Goal: Transaction & Acquisition: Obtain resource

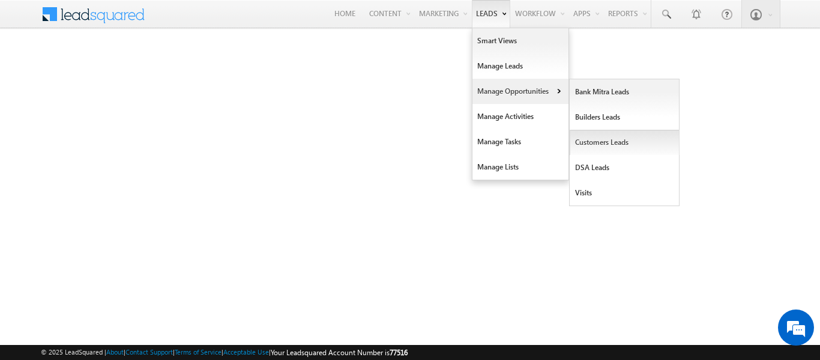
click at [604, 142] on link "Customers Leads" at bounding box center [625, 142] width 110 height 25
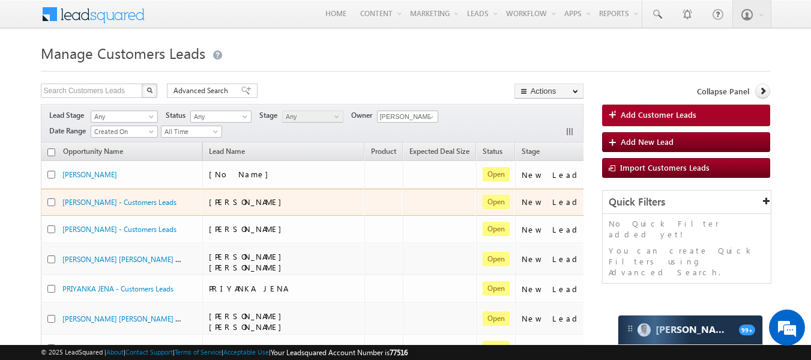
scroll to position [1, 0]
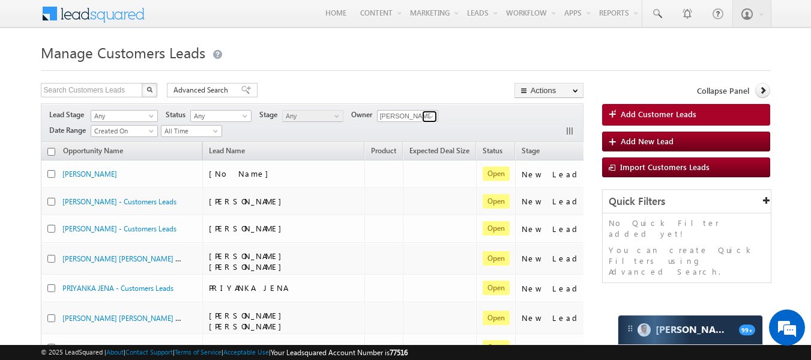
click at [427, 117] on link at bounding box center [429, 117] width 15 height 12
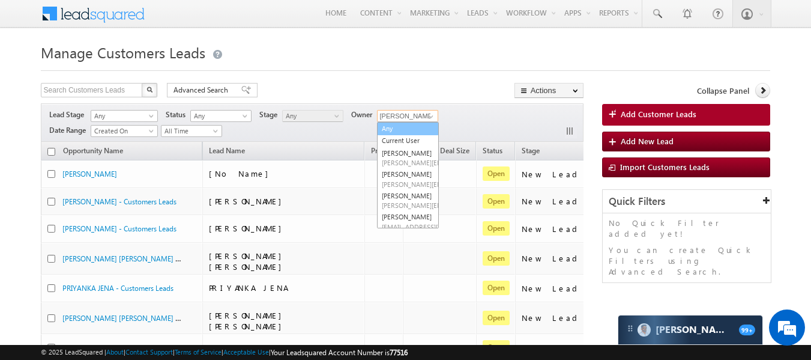
click at [399, 129] on link "Any" at bounding box center [408, 129] width 62 height 14
type input "Any"
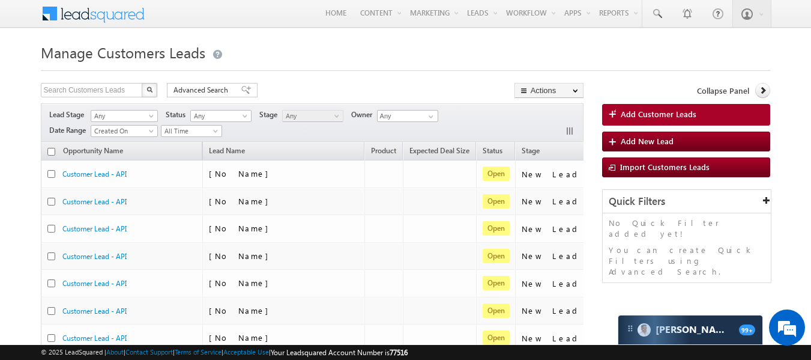
click at [341, 85] on div "Search Customers Leads X 492298 results found Advanced Search Advanced search r…" at bounding box center [312, 91] width 543 height 17
click at [432, 118] on span at bounding box center [431, 117] width 10 height 10
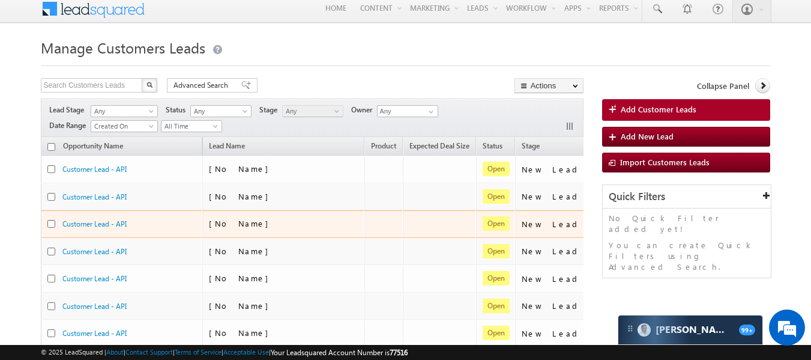
scroll to position [0, 0]
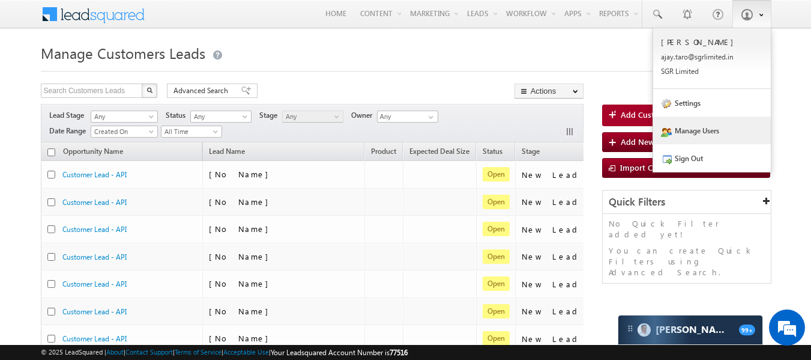
click at [697, 137] on link "Manage Users" at bounding box center [712, 131] width 118 height 28
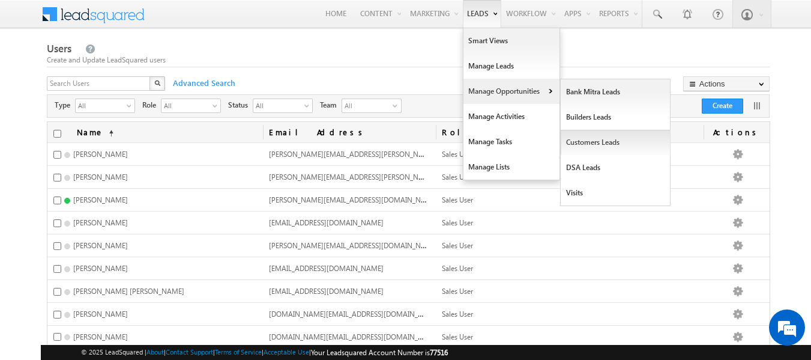
click at [593, 141] on link "Customers Leads" at bounding box center [616, 142] width 110 height 25
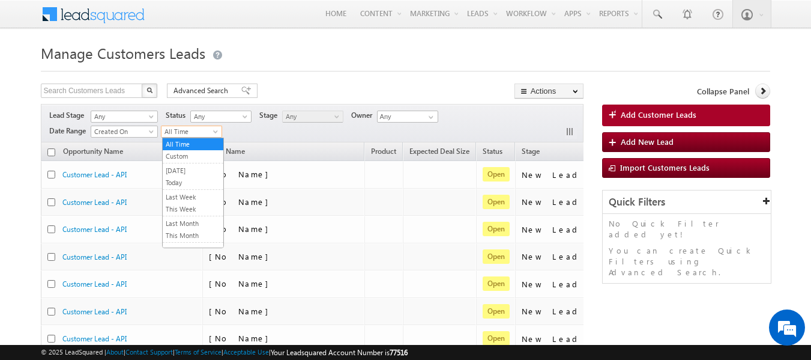
click at [209, 135] on span "All Time" at bounding box center [190, 131] width 57 height 11
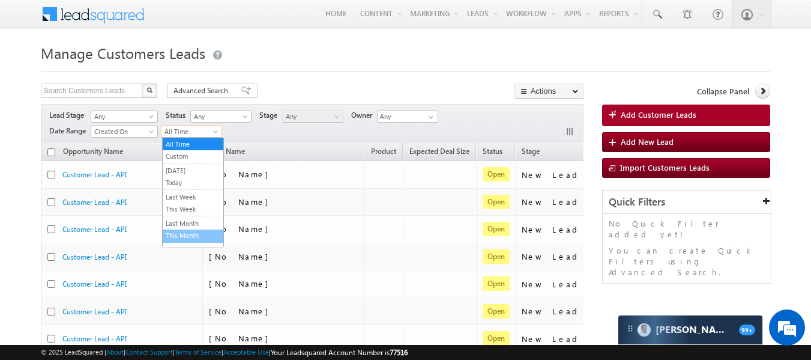
click at [196, 236] on link "This Month" at bounding box center [193, 235] width 61 height 11
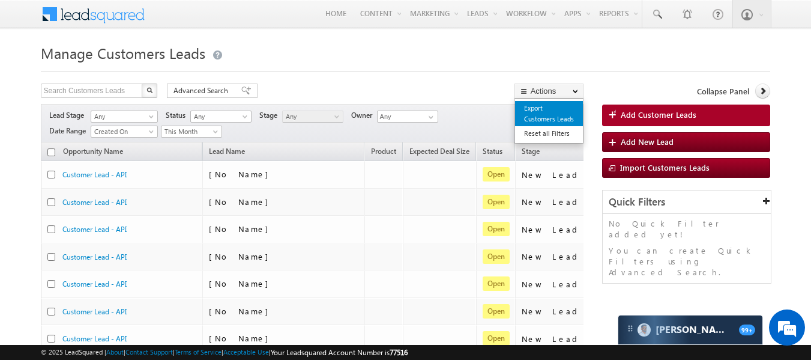
click at [534, 106] on link "Export Customers Leads" at bounding box center [549, 113] width 68 height 25
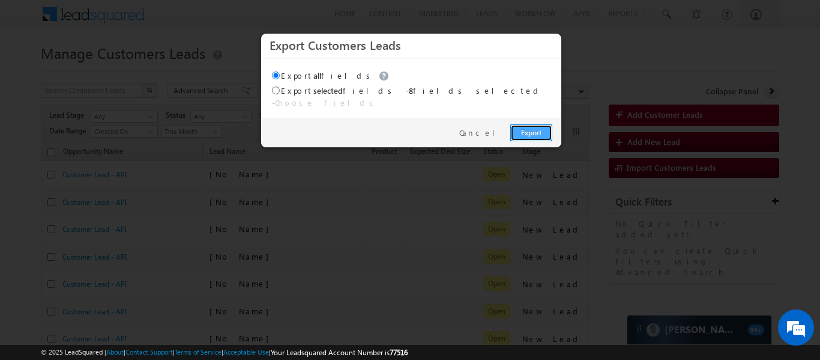
click at [526, 126] on link "Export" at bounding box center [532, 132] width 42 height 17
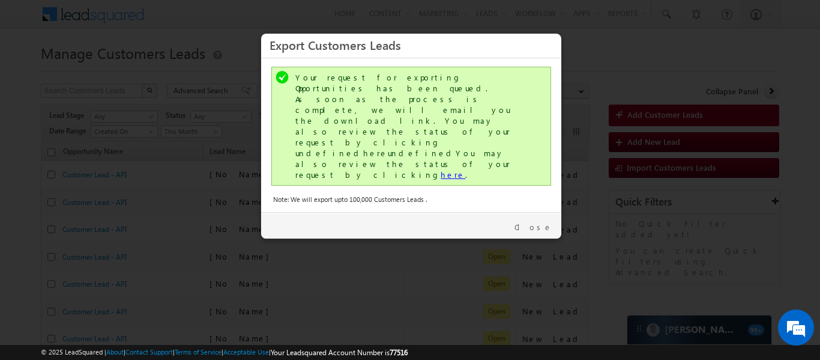
click at [441, 169] on link "here" at bounding box center [453, 174] width 25 height 10
click at [535, 222] on link "Close" at bounding box center [534, 227] width 38 height 11
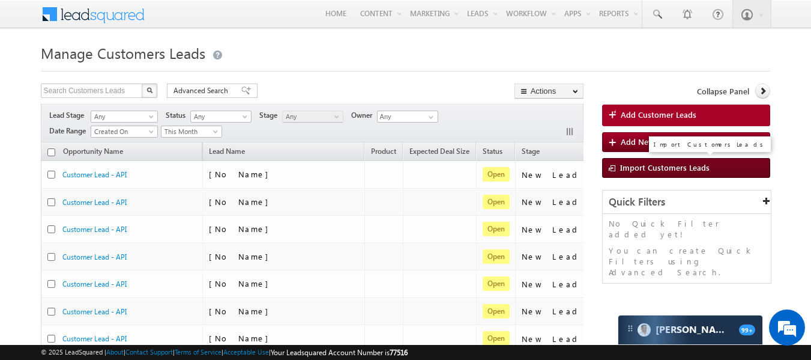
click at [629, 166] on span "Import Customers Leads" at bounding box center [664, 167] width 89 height 10
click at [641, 165] on span "Import Customers Leads" at bounding box center [664, 167] width 89 height 10
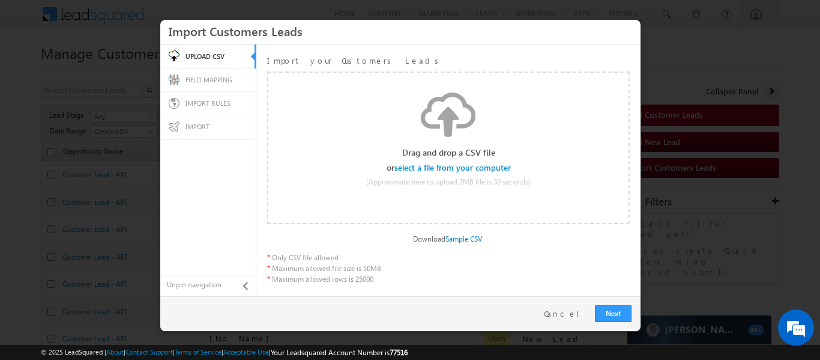
click at [481, 168] on input "file" at bounding box center [453, 167] width 114 height 8
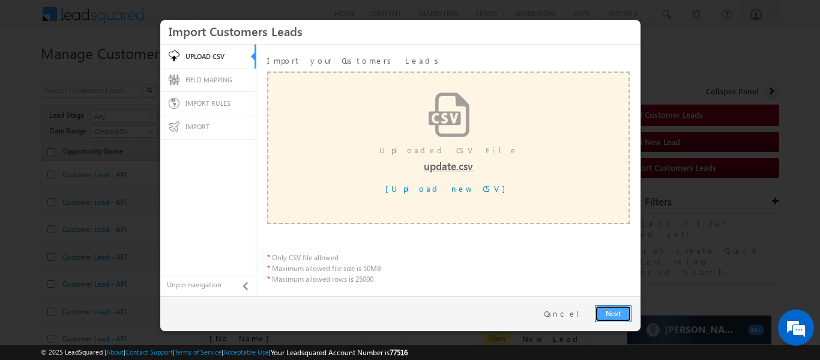
click at [608, 308] on link "Next" at bounding box center [613, 313] width 37 height 17
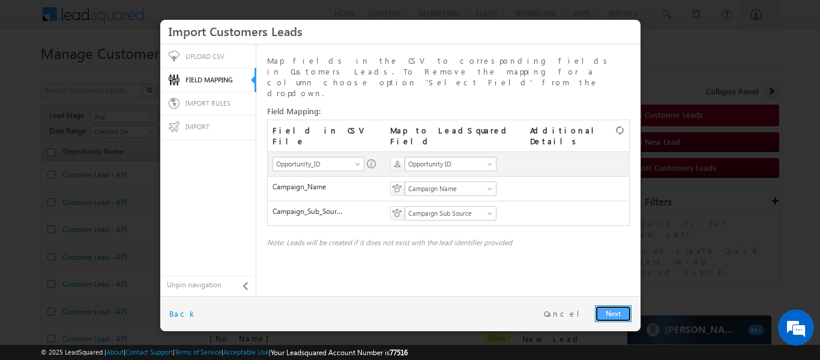
click at [612, 311] on link "Next" at bounding box center [613, 313] width 37 height 17
radio input "true"
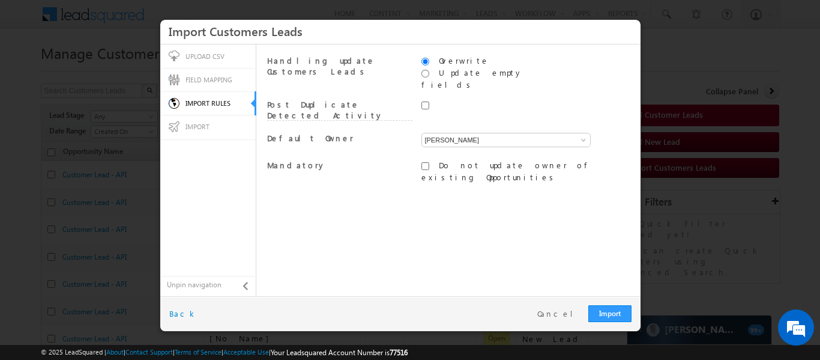
drag, startPoint x: 467, startPoint y: 131, endPoint x: 469, endPoint y: 124, distance: 6.8
click at [469, 133] on div "Ajay Babasaheb Taro Ajay Babasaheb Taro Ajay Babasaheb Taro" at bounding box center [495, 142] width 146 height 18
click at [469, 133] on input "[PERSON_NAME]" at bounding box center [506, 140] width 169 height 14
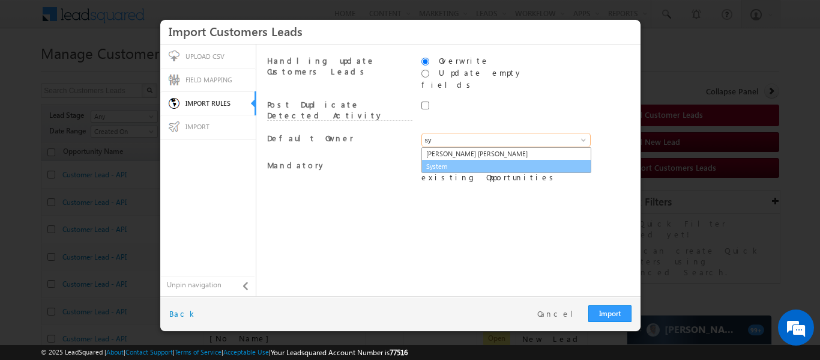
click at [469, 160] on link "System" at bounding box center [507, 167] width 170 height 14
type input "System"
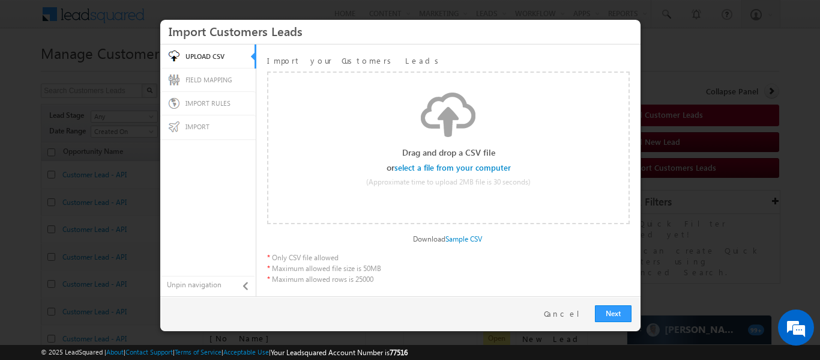
click at [451, 172] on div "Select file" at bounding box center [453, 168] width 115 height 10
click at [451, 167] on input "file" at bounding box center [453, 167] width 114 height 8
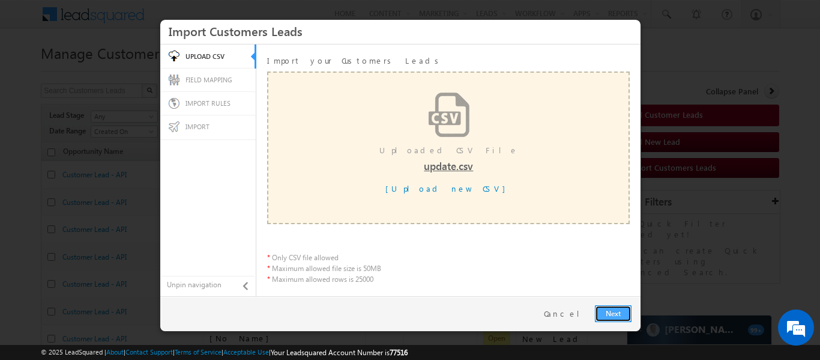
click at [607, 314] on link "Next" at bounding box center [613, 313] width 37 height 17
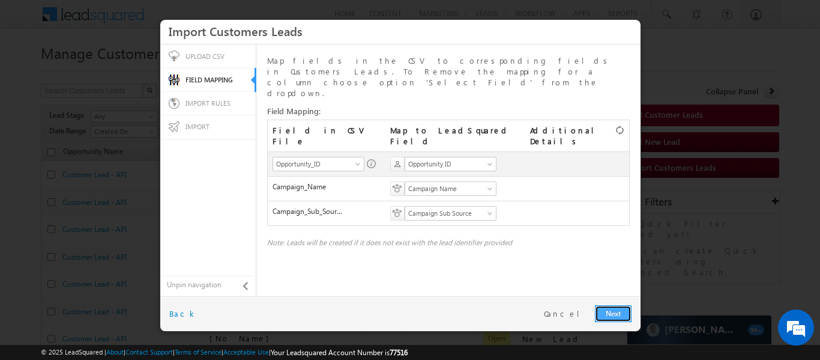
click at [614, 312] on link "Next" at bounding box center [613, 313] width 37 height 17
radio input "true"
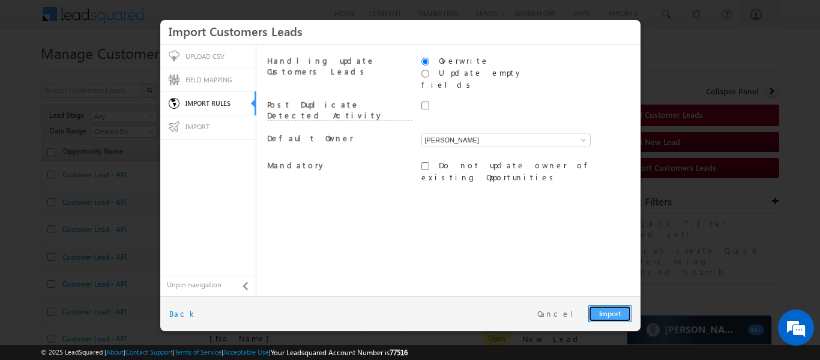
click at [614, 312] on link "Import" at bounding box center [610, 313] width 43 height 17
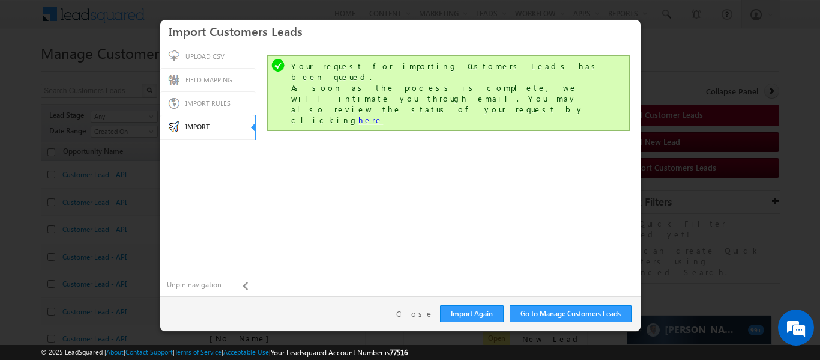
click at [383, 115] on link "here" at bounding box center [371, 120] width 25 height 10
click at [420, 312] on link "Close" at bounding box center [415, 313] width 38 height 11
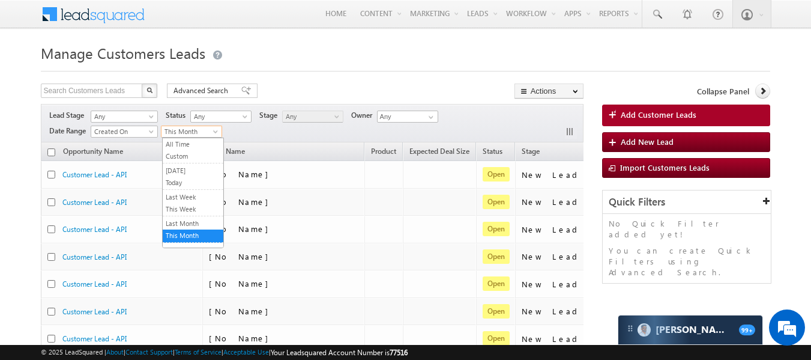
click at [214, 130] on span at bounding box center [217, 134] width 10 height 10
click at [186, 237] on link "This Month" at bounding box center [193, 235] width 61 height 11
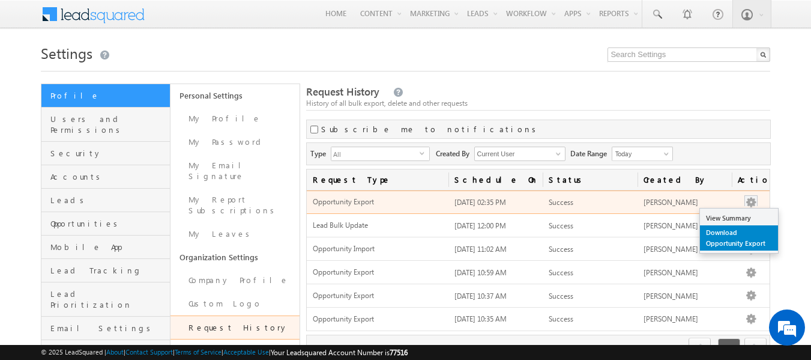
click at [737, 226] on link "Download Opportunity Export" at bounding box center [739, 237] width 78 height 25
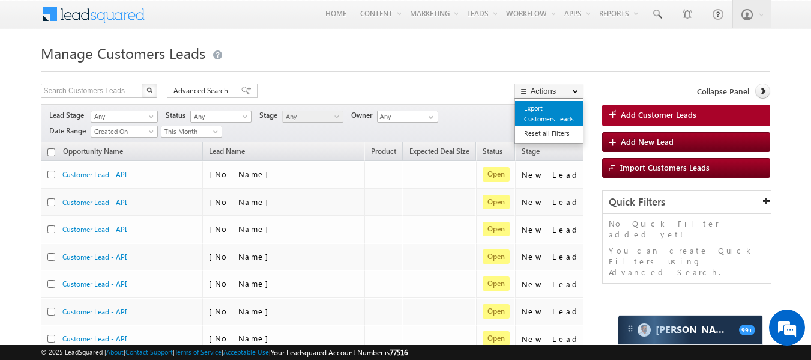
click at [545, 108] on link "Export Customers Leads" at bounding box center [549, 113] width 68 height 25
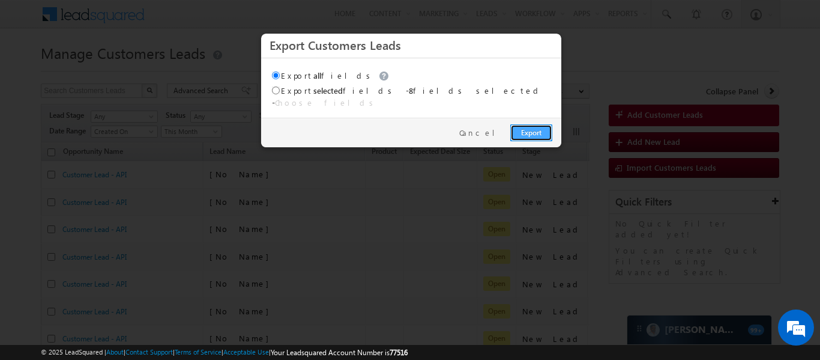
click at [531, 124] on link "Export" at bounding box center [532, 132] width 42 height 17
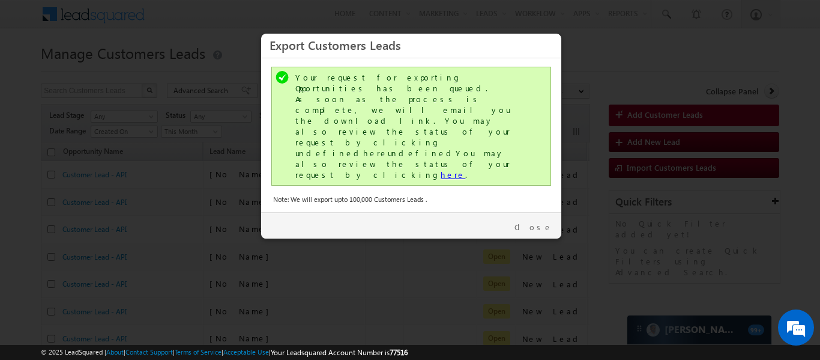
click at [441, 169] on link "here" at bounding box center [453, 174] width 25 height 10
click at [542, 222] on link "Close" at bounding box center [534, 227] width 38 height 11
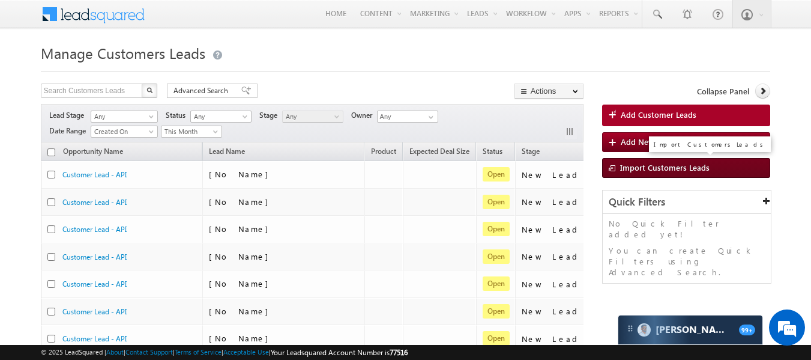
click at [638, 165] on span "Import Customers Leads" at bounding box center [664, 167] width 89 height 10
click at [631, 169] on span "Import Customers Leads" at bounding box center [664, 167] width 89 height 10
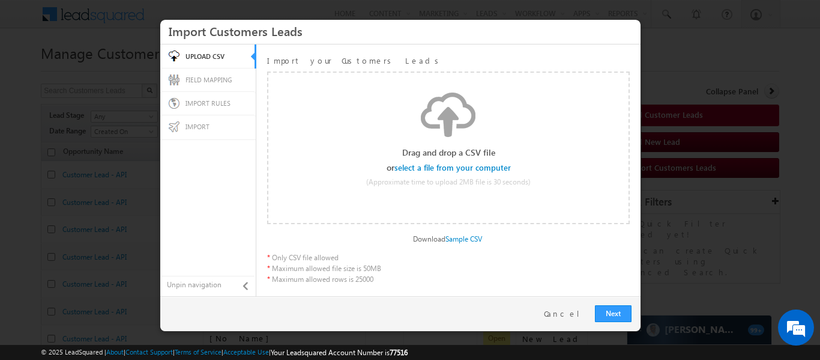
click at [441, 168] on input "file" at bounding box center [453, 167] width 114 height 8
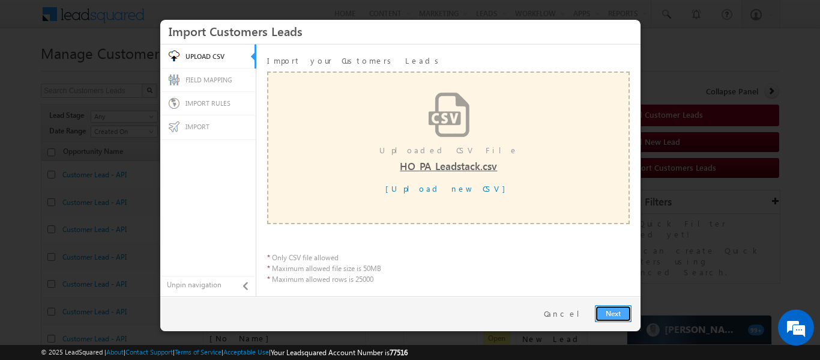
click at [614, 317] on link "Next" at bounding box center [613, 313] width 37 height 17
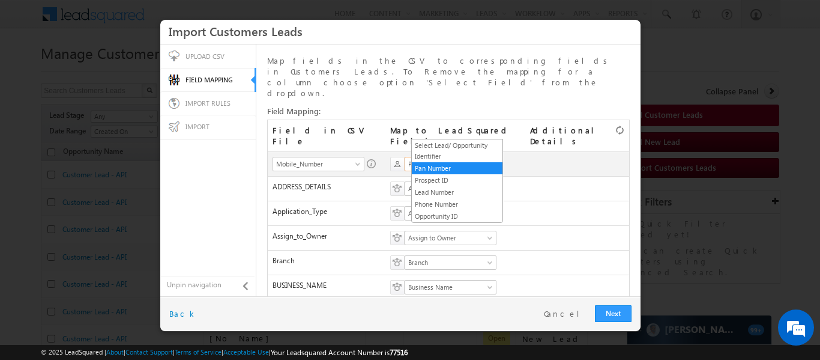
click at [438, 159] on span "Pan Number" at bounding box center [446, 164] width 83 height 11
click at [438, 204] on link "Phone Number" at bounding box center [457, 204] width 91 height 11
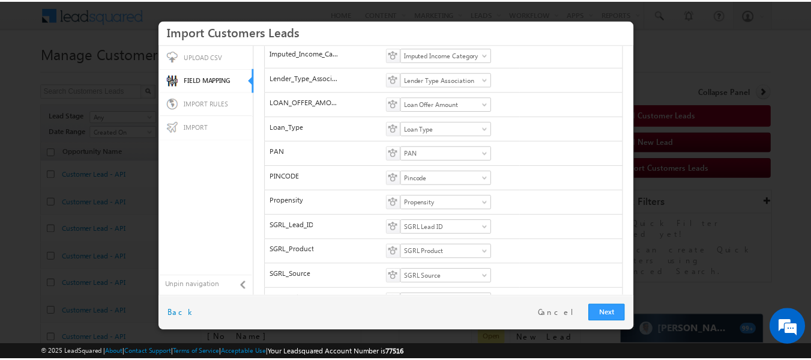
scroll to position [521, 0]
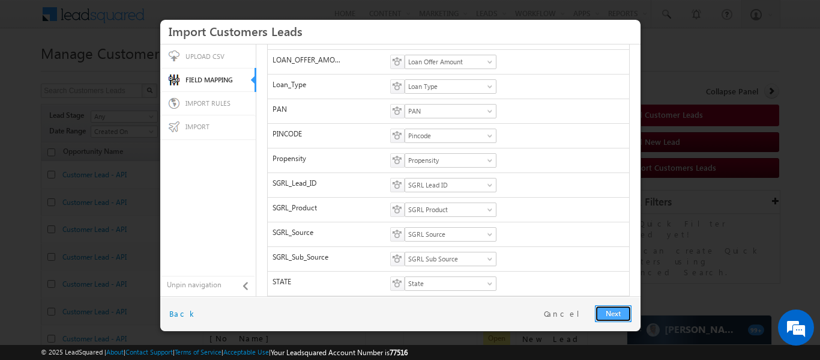
click at [611, 314] on link "Next" at bounding box center [613, 313] width 37 height 17
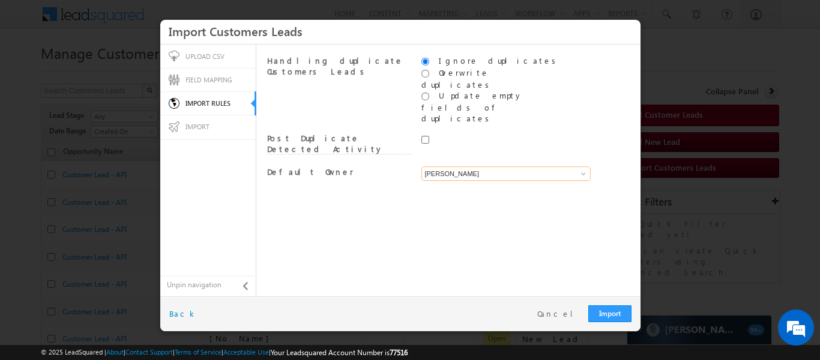
click at [495, 166] on input "[PERSON_NAME]" at bounding box center [506, 173] width 169 height 14
click at [450, 181] on link "System" at bounding box center [507, 188] width 170 height 14
type input "System"
click at [607, 312] on link "Import" at bounding box center [610, 313] width 43 height 17
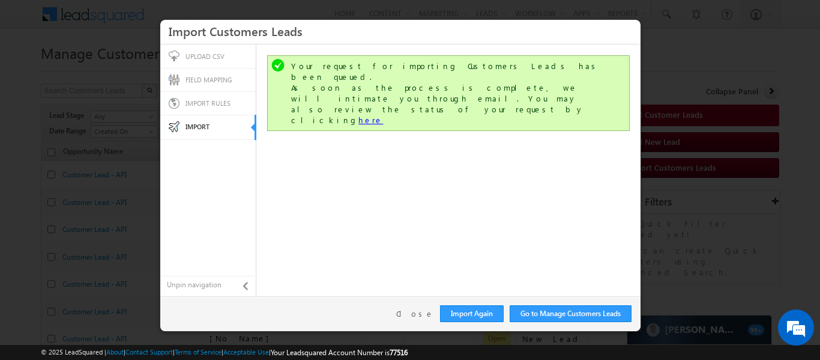
click at [383, 115] on link "here" at bounding box center [371, 120] width 25 height 10
click at [419, 316] on link "Close" at bounding box center [415, 313] width 38 height 11
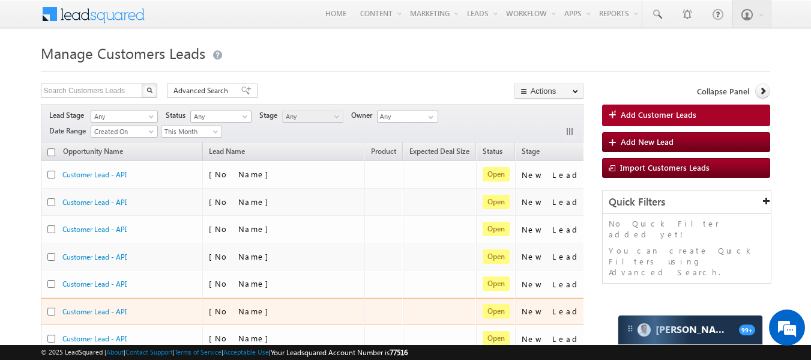
click at [419, 316] on td at bounding box center [439, 312] width 73 height 28
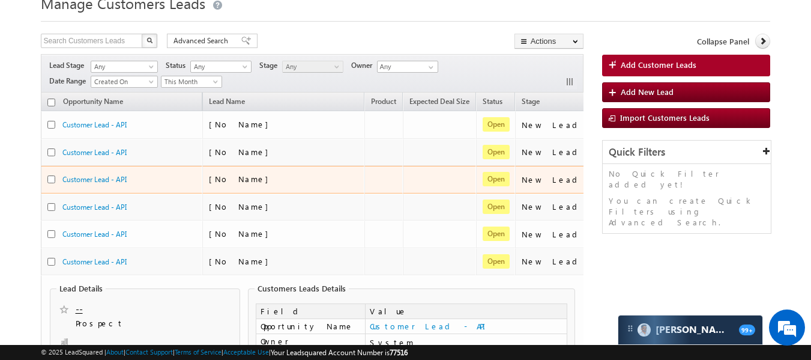
scroll to position [0, 0]
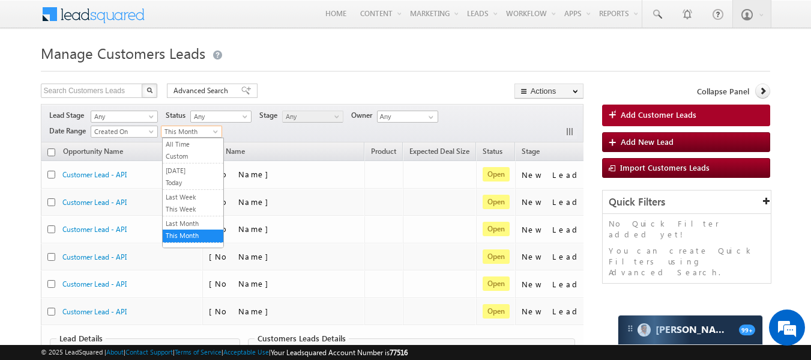
click at [209, 133] on span "This Month" at bounding box center [190, 131] width 57 height 11
click at [182, 179] on link "Today" at bounding box center [193, 182] width 61 height 11
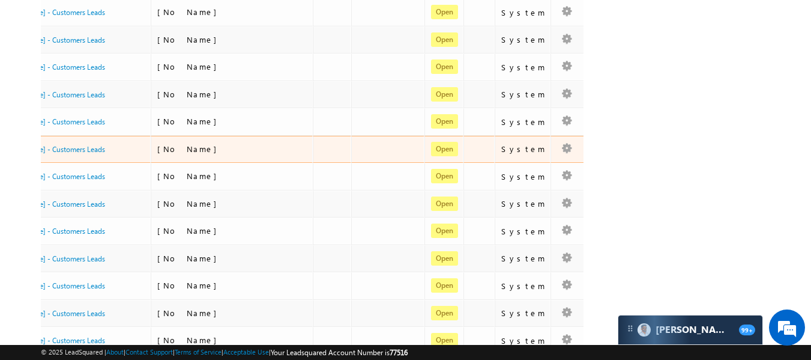
scroll to position [288, 0]
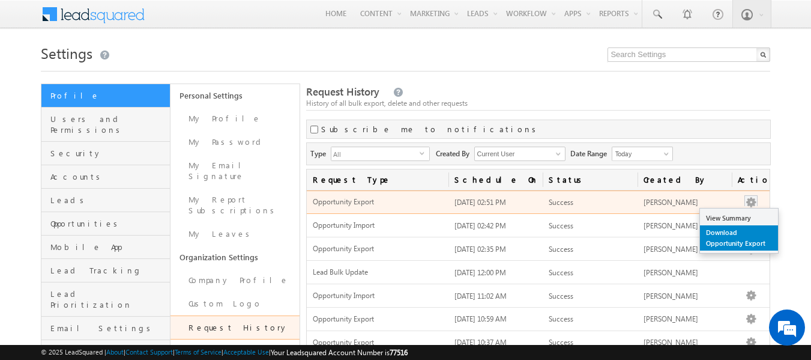
click at [725, 229] on link "Download Opportunity Export" at bounding box center [739, 237] width 78 height 25
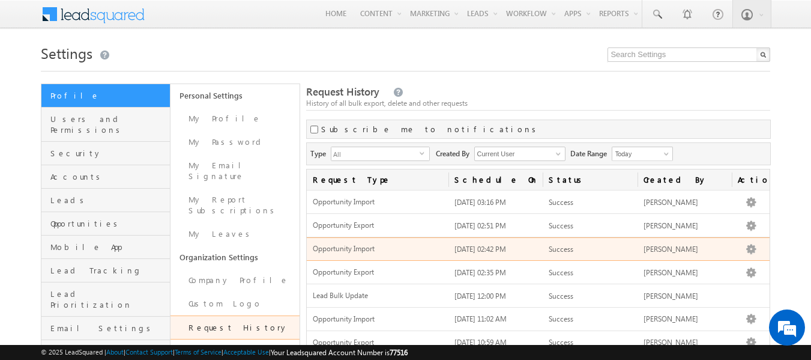
scroll to position [133, 0]
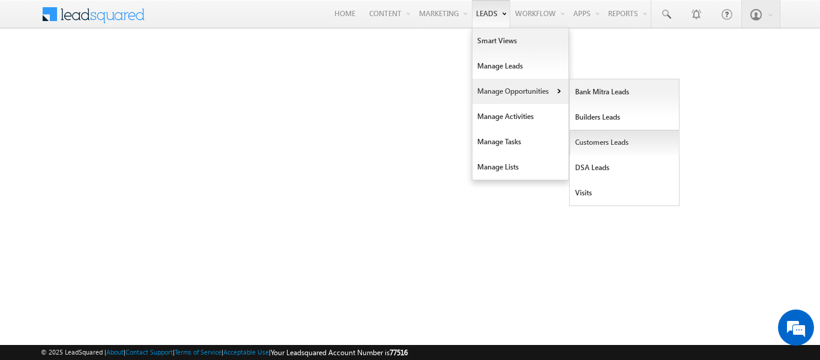
click at [599, 141] on link "Customers Leads" at bounding box center [625, 142] width 110 height 25
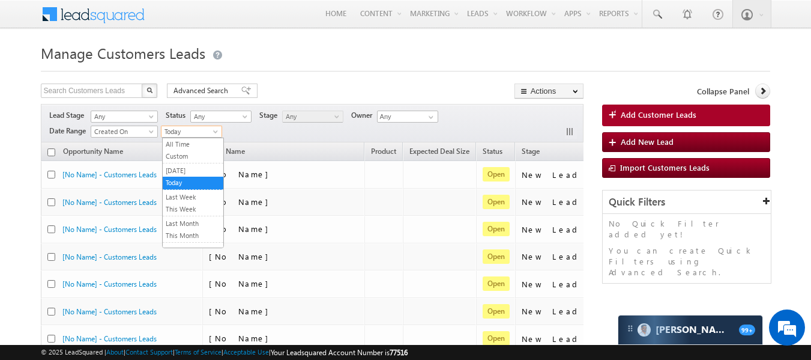
click at [211, 127] on span "Today" at bounding box center [190, 131] width 57 height 11
click at [185, 235] on link "This Month" at bounding box center [193, 235] width 61 height 11
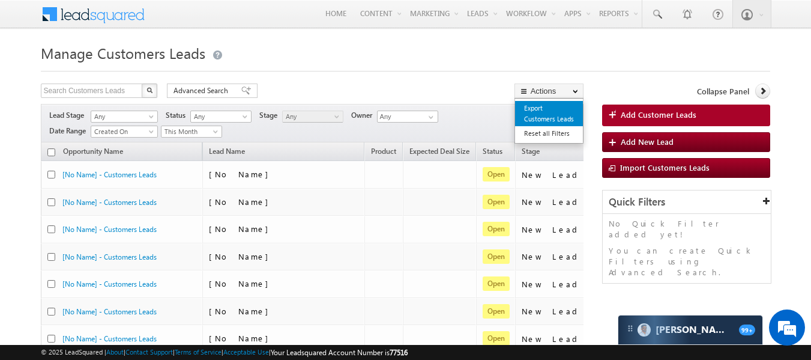
click at [535, 116] on link "Export Customers Leads" at bounding box center [549, 113] width 68 height 25
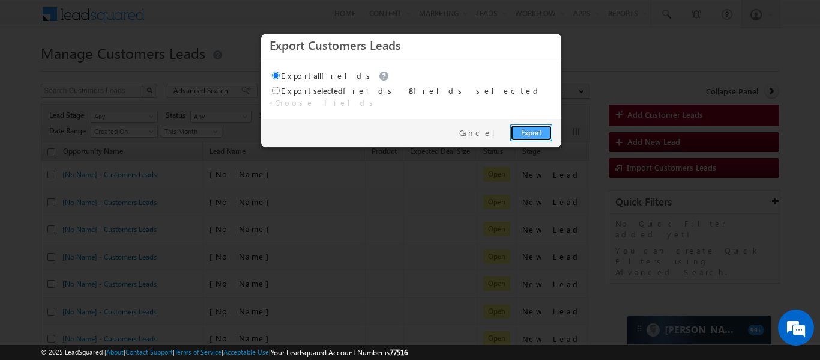
click at [529, 124] on link "Export" at bounding box center [532, 132] width 42 height 17
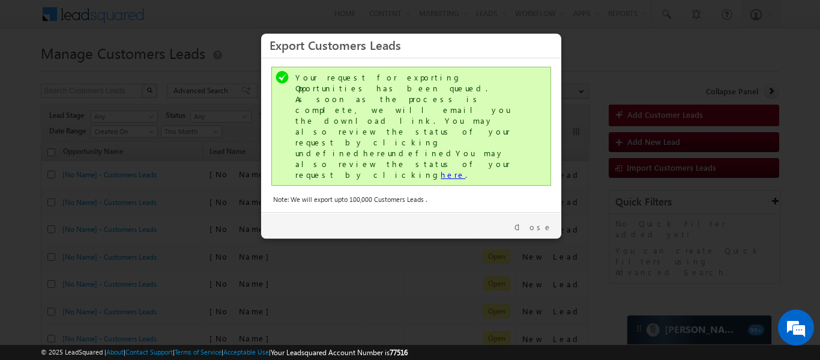
click at [441, 169] on link "here" at bounding box center [453, 174] width 25 height 10
click at [547, 212] on div "Close" at bounding box center [411, 225] width 300 height 26
click at [545, 222] on link "Close" at bounding box center [534, 227] width 38 height 11
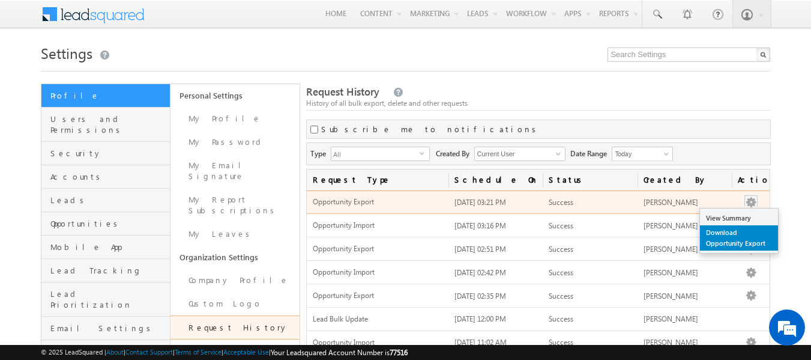
click at [716, 234] on link "Download Opportunity Export" at bounding box center [739, 237] width 78 height 25
click at [722, 235] on link "Download Opportunity Export" at bounding box center [739, 237] width 78 height 25
